Goal: Task Accomplishment & Management: Complete application form

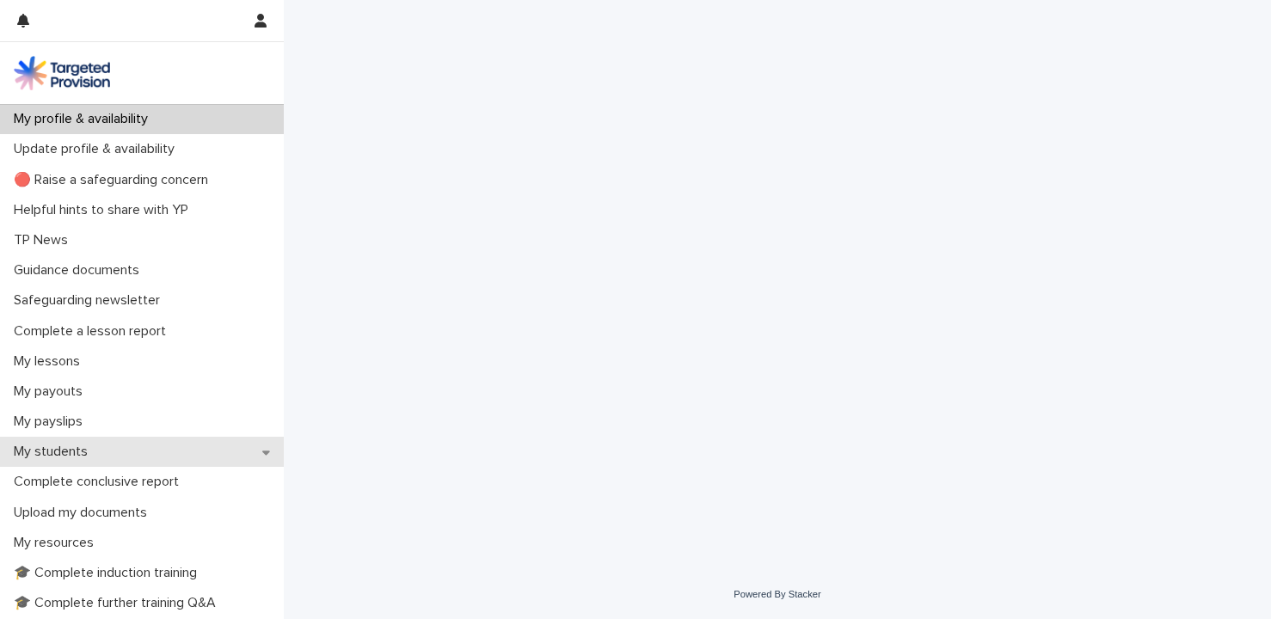
click at [78, 450] on p "My students" at bounding box center [54, 452] width 95 height 16
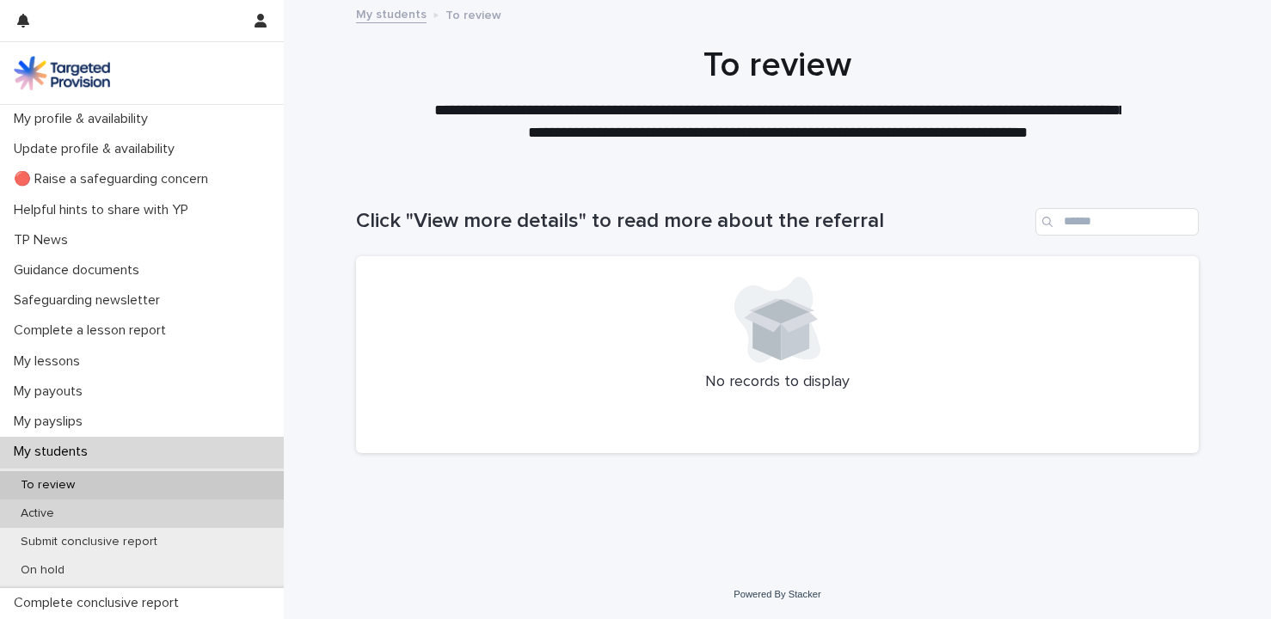
click at [46, 512] on p "Active" at bounding box center [37, 513] width 61 height 15
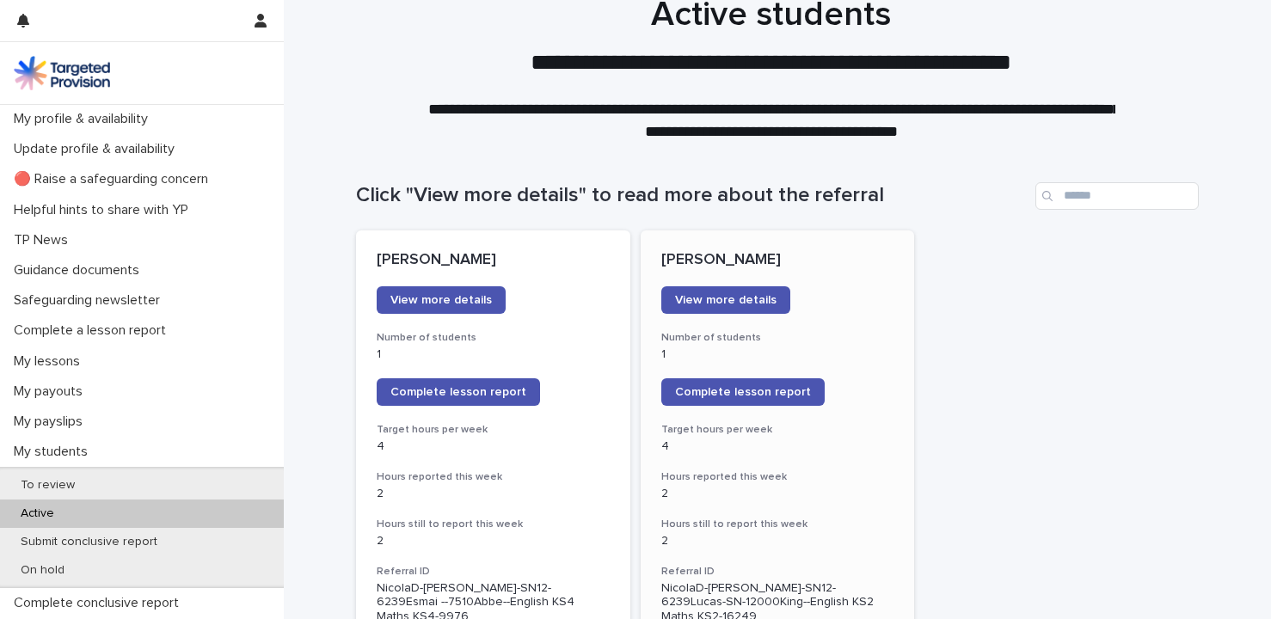
scroll to position [27, 0]
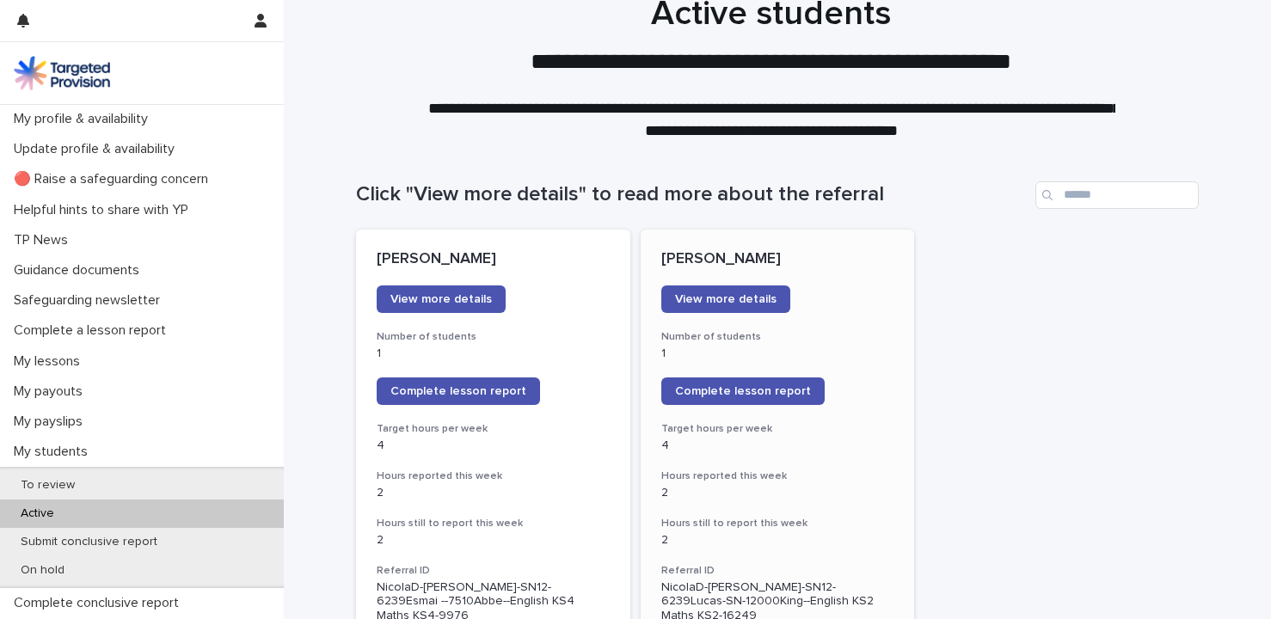
click at [864, 450] on p "4" at bounding box center [777, 446] width 233 height 15
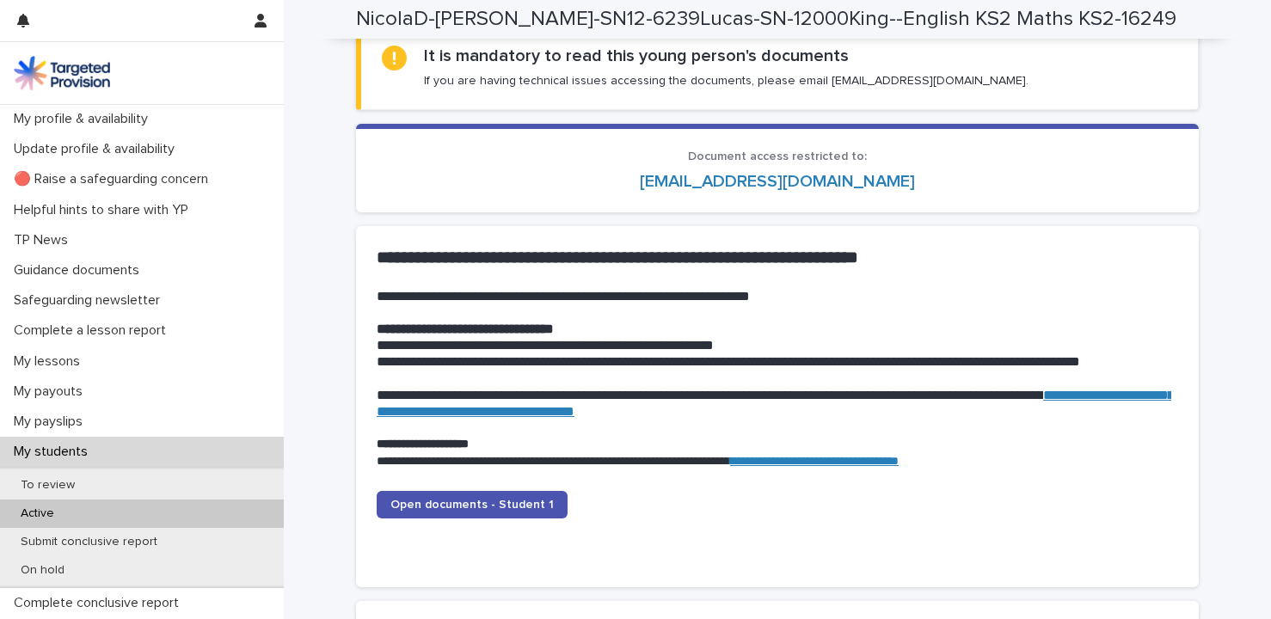
scroll to position [1562, 0]
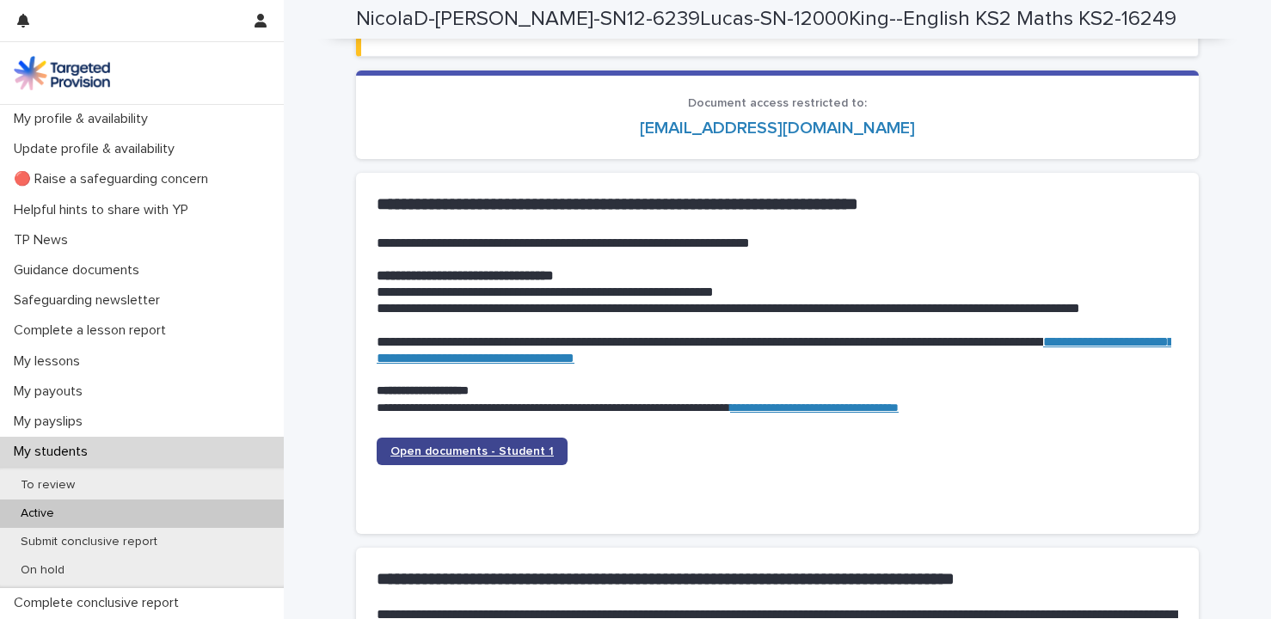
click at [457, 451] on span "Open documents - Student 1" at bounding box center [471, 451] width 163 height 12
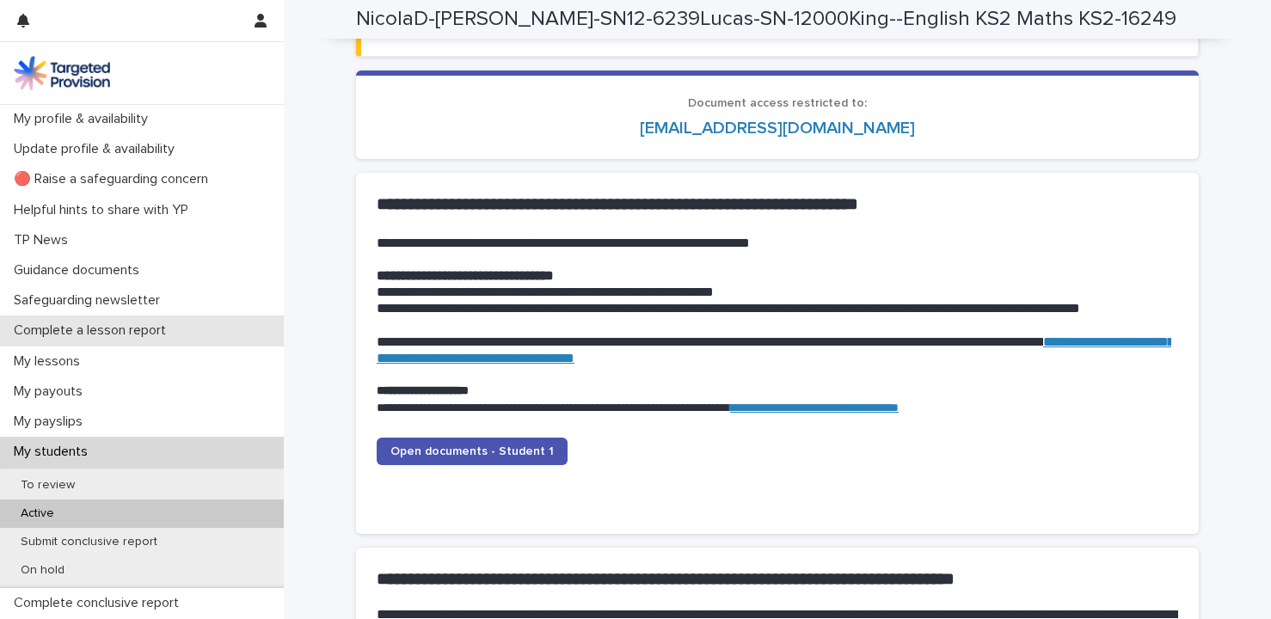
click at [101, 330] on p "Complete a lesson report" at bounding box center [93, 330] width 173 height 16
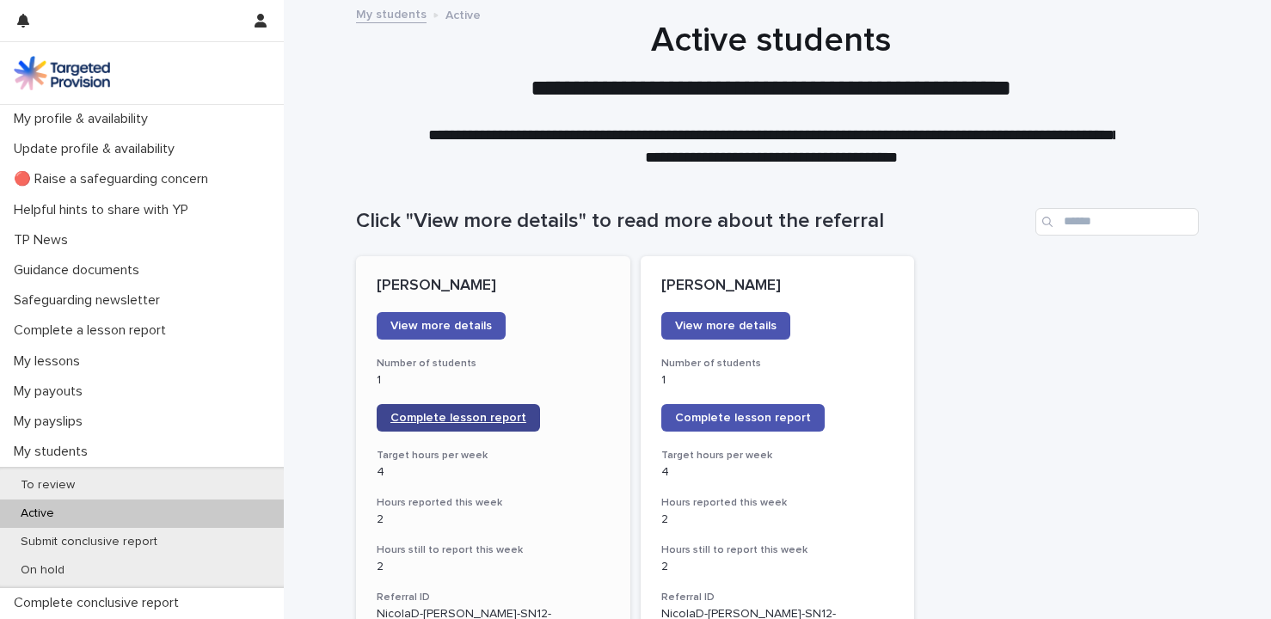
click at [461, 420] on span "Complete lesson report" at bounding box center [458, 418] width 136 height 12
